Goal: Task Accomplishment & Management: Complete application form

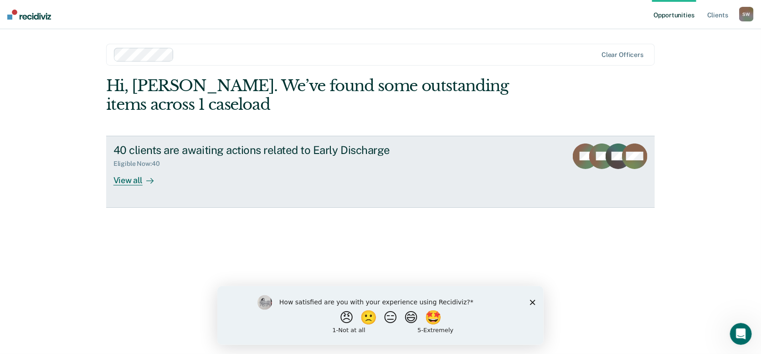
click at [134, 180] on div "View all" at bounding box center [138, 177] width 51 height 18
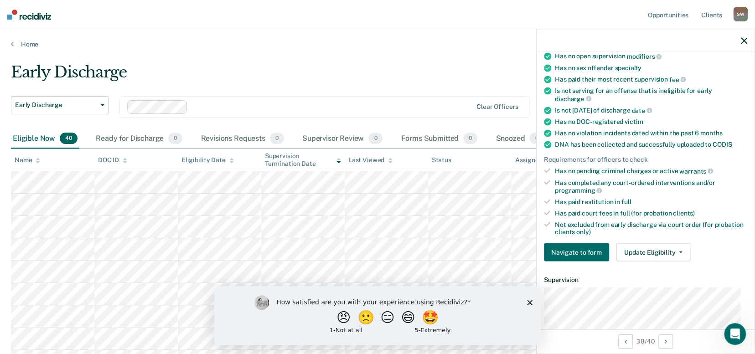
scroll to position [137, 0]
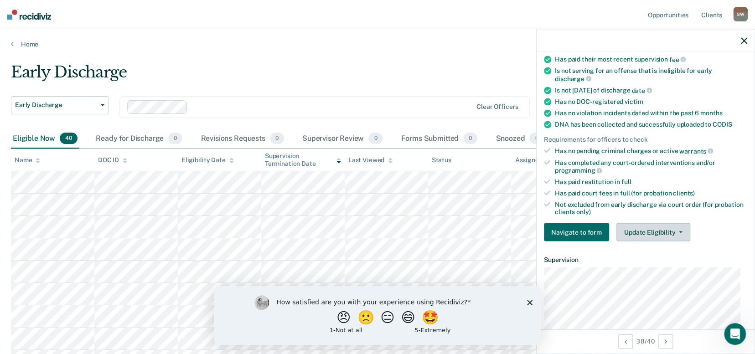
click at [654, 229] on button "Update Eligibility" at bounding box center [653, 232] width 74 height 18
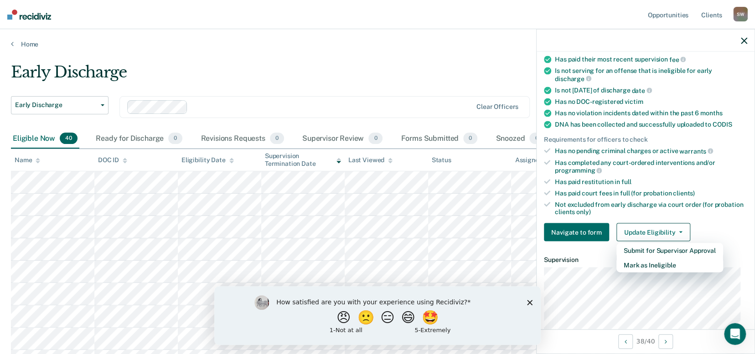
click at [529, 303] on polygon "Close survey" at bounding box center [529, 301] width 5 height 5
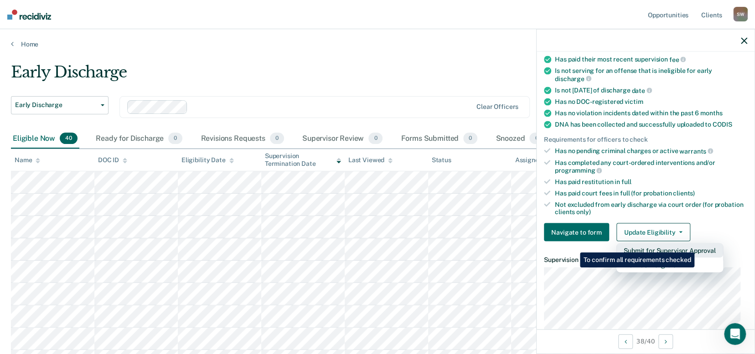
click at [695, 246] on button "Submit for Supervisor Approval" at bounding box center [669, 250] width 107 height 15
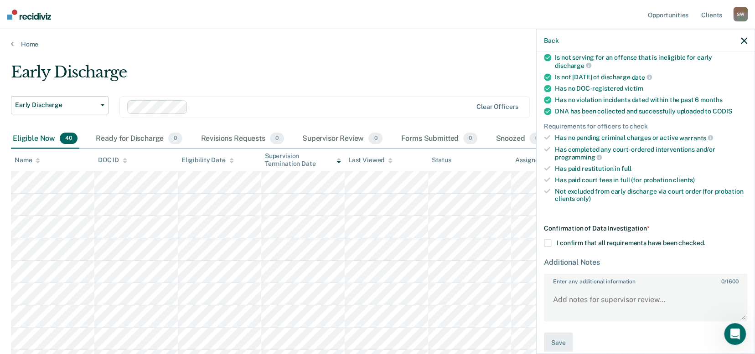
scroll to position [157, 0]
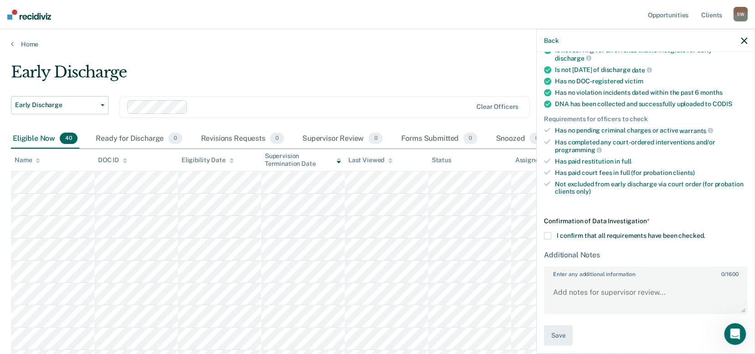
click at [546, 233] on span at bounding box center [547, 235] width 7 height 7
click at [705, 232] on input "I confirm that all requirements have been checked." at bounding box center [705, 232] width 0 height 0
click at [553, 330] on button "Save" at bounding box center [558, 335] width 29 height 21
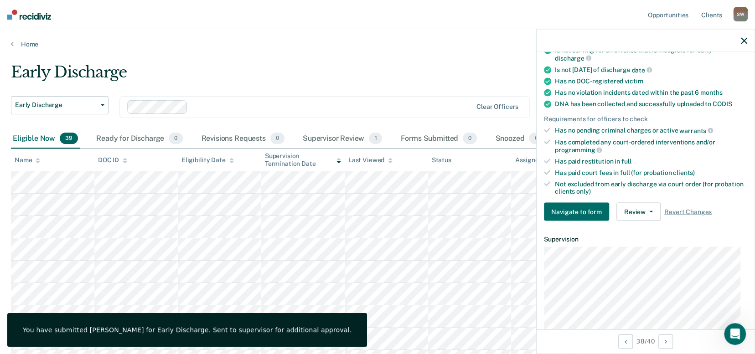
click at [744, 40] on icon "button" at bounding box center [744, 40] width 6 height 6
